Goal: Communication & Community: Participate in discussion

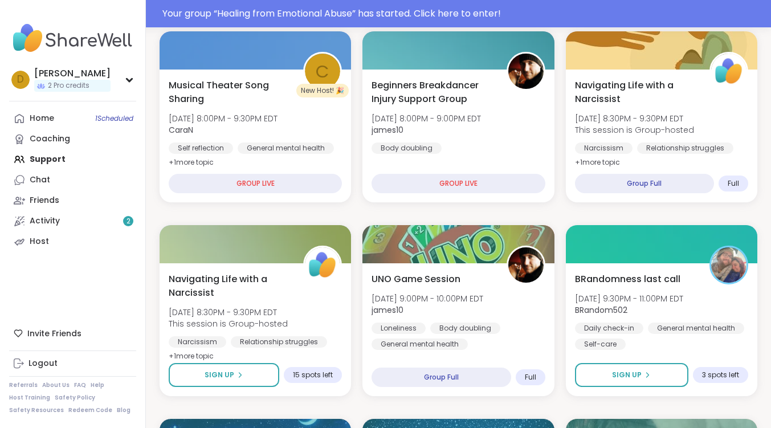
click at [51, 157] on div "Home 1 Scheduled Coaching Support Chat Friends Activity 2 Host" at bounding box center [72, 180] width 127 height 144
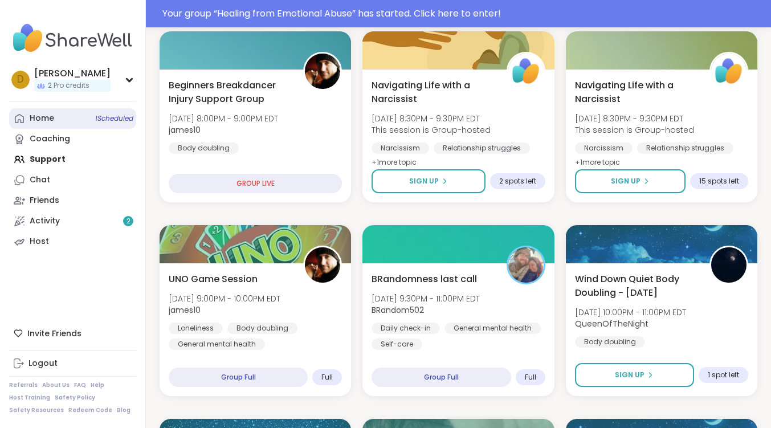
click at [47, 115] on div "Home 1 Scheduled" at bounding box center [42, 118] width 24 height 11
click at [245, 13] on div "Your group “ Healing from Emotional Abuse ” has started. Click here to enter!" at bounding box center [463, 14] width 602 height 14
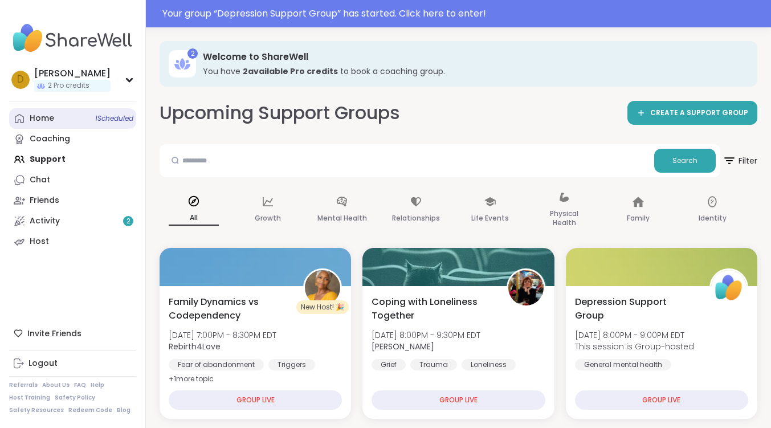
click at [59, 122] on link "Home 1 Scheduled" at bounding box center [72, 118] width 127 height 21
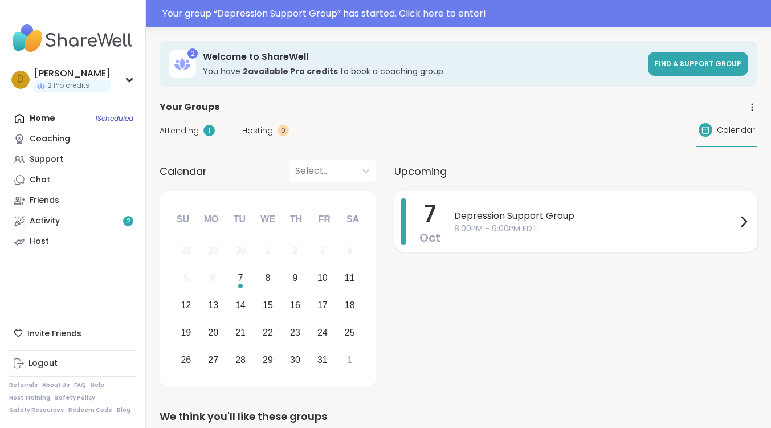
click at [508, 209] on span "Depression Support Group" at bounding box center [595, 216] width 283 height 14
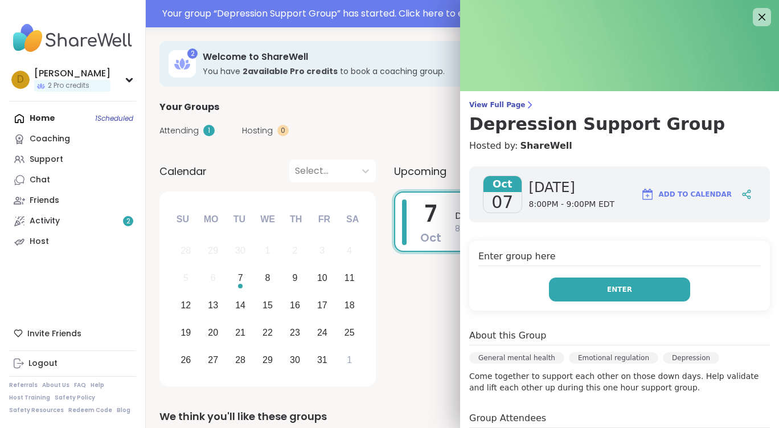
click at [595, 285] on button "Enter" at bounding box center [619, 289] width 141 height 24
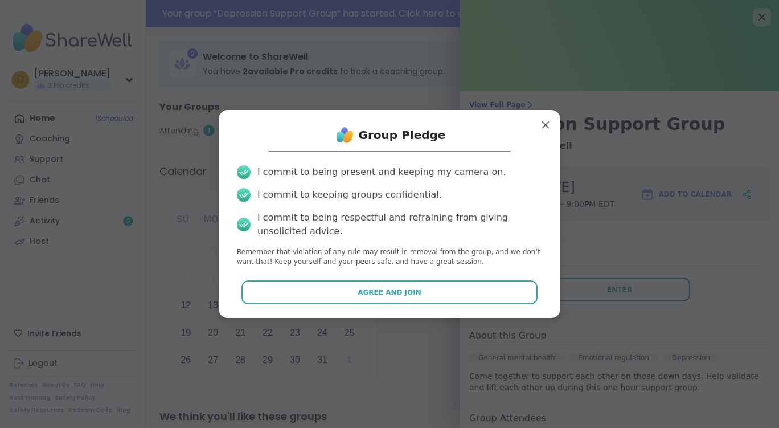
click at [463, 281] on button "Agree and Join" at bounding box center [390, 292] width 297 height 24
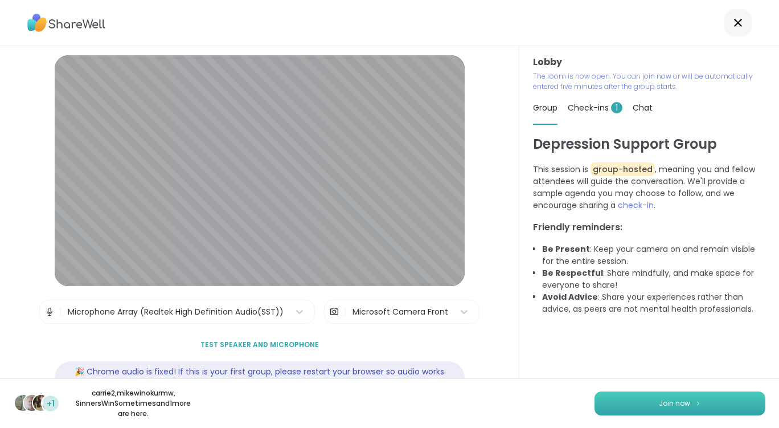
click at [642, 401] on button "Join now" at bounding box center [680, 403] width 171 height 24
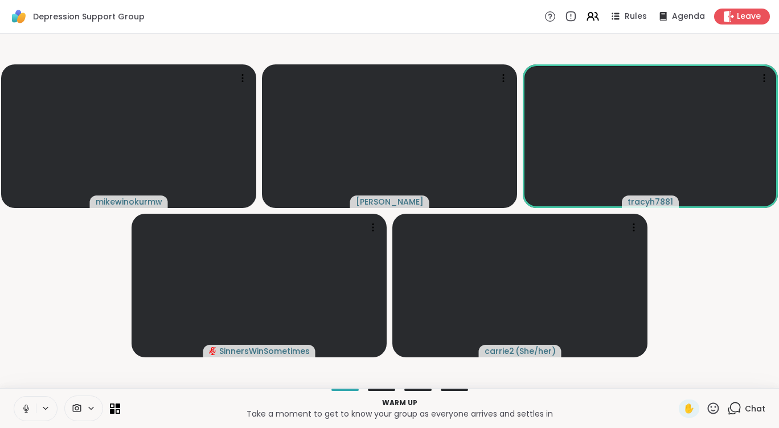
click at [85, 410] on span at bounding box center [76, 408] width 22 height 11
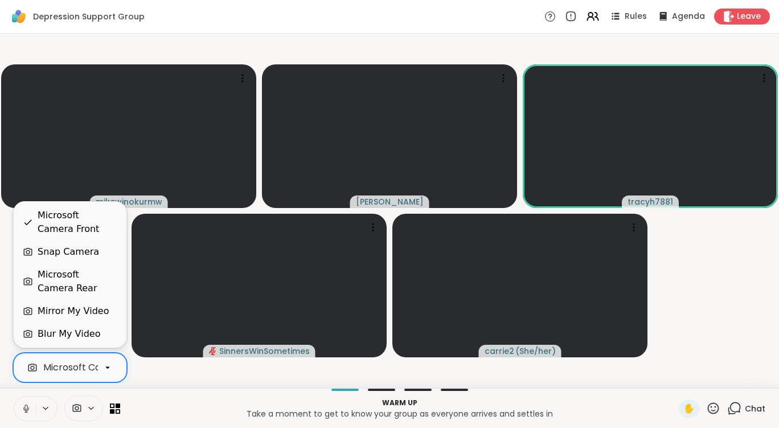
click at [110, 370] on icon at bounding box center [108, 367] width 10 height 10
click at [99, 332] on div "Blur My Video" at bounding box center [70, 334] width 95 height 14
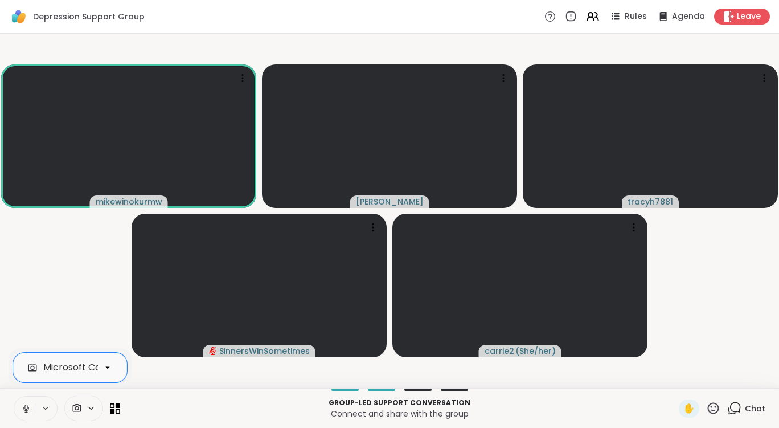
click at [26, 407] on icon at bounding box center [26, 408] width 10 height 10
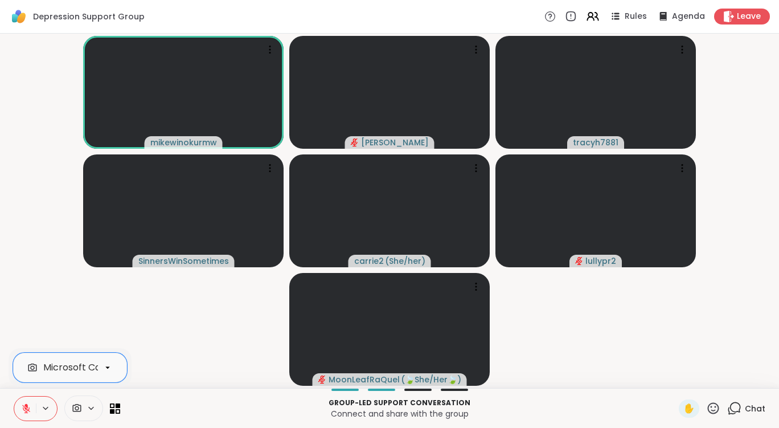
click at [25, 408] on icon at bounding box center [26, 409] width 8 height 8
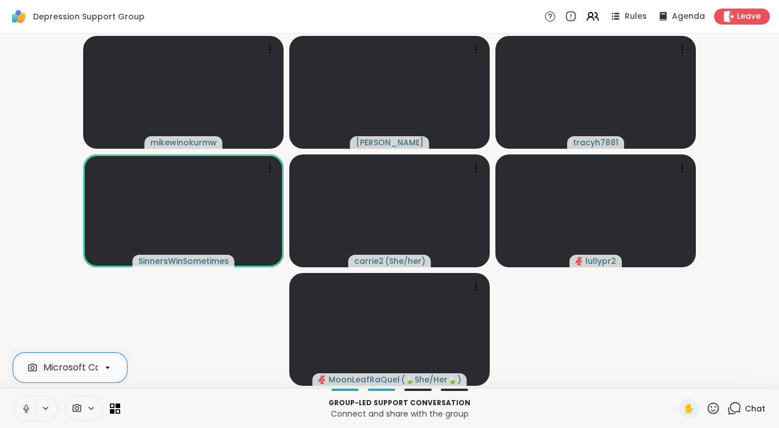
click at [25, 408] on icon at bounding box center [26, 408] width 10 height 10
click at [25, 408] on icon at bounding box center [26, 409] width 8 height 8
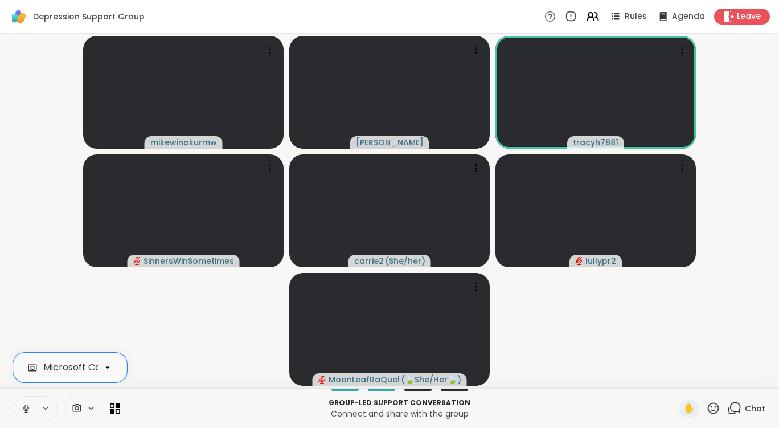
click at [25, 408] on icon at bounding box center [26, 408] width 10 height 10
click at [26, 408] on icon at bounding box center [26, 409] width 8 height 8
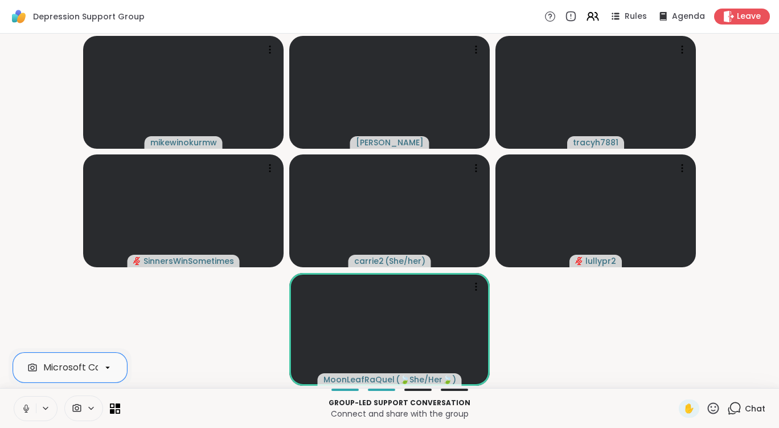
click at [28, 411] on icon at bounding box center [26, 408] width 10 height 10
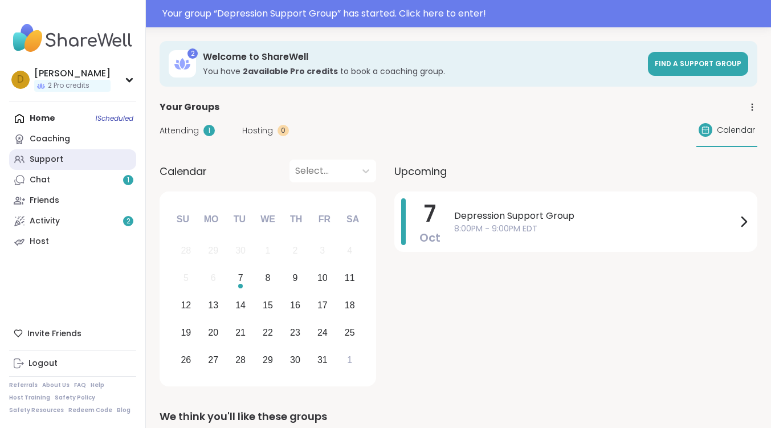
click at [40, 152] on link "Support" at bounding box center [72, 159] width 127 height 21
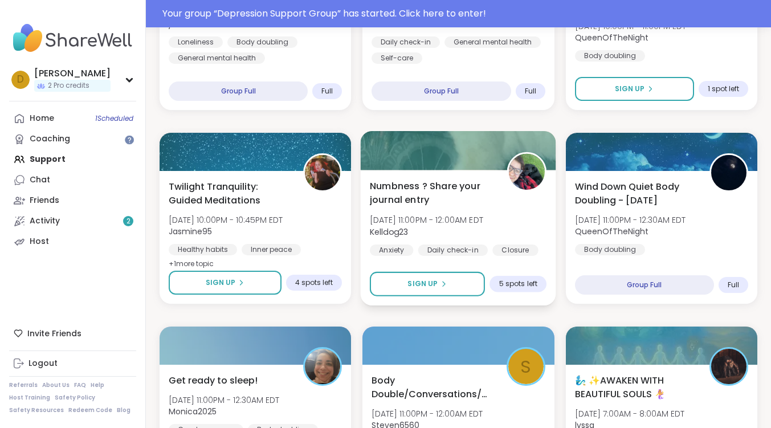
scroll to position [912, 0]
